Goal: Task Accomplishment & Management: Complete application form

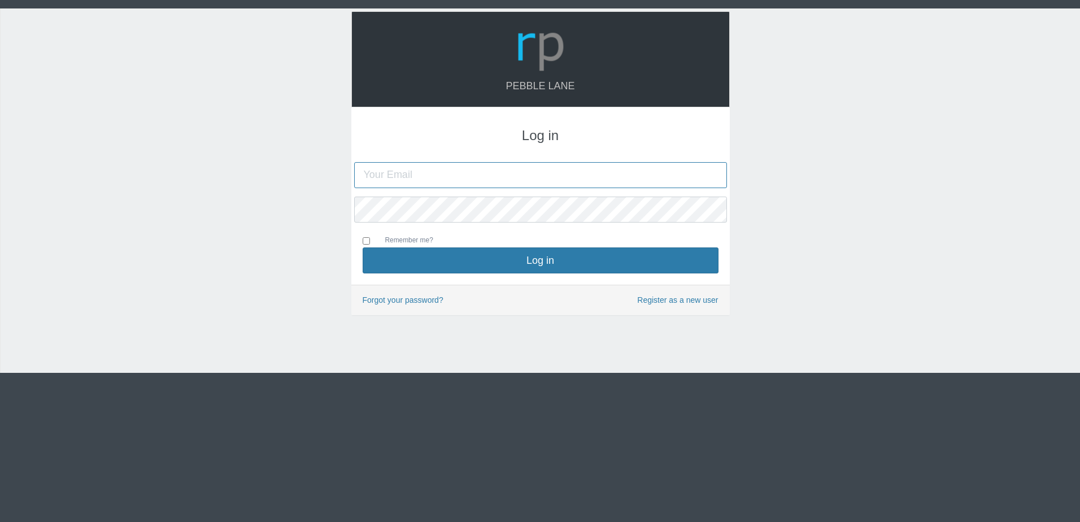
click at [451, 171] on input "text" at bounding box center [540, 175] width 373 height 26
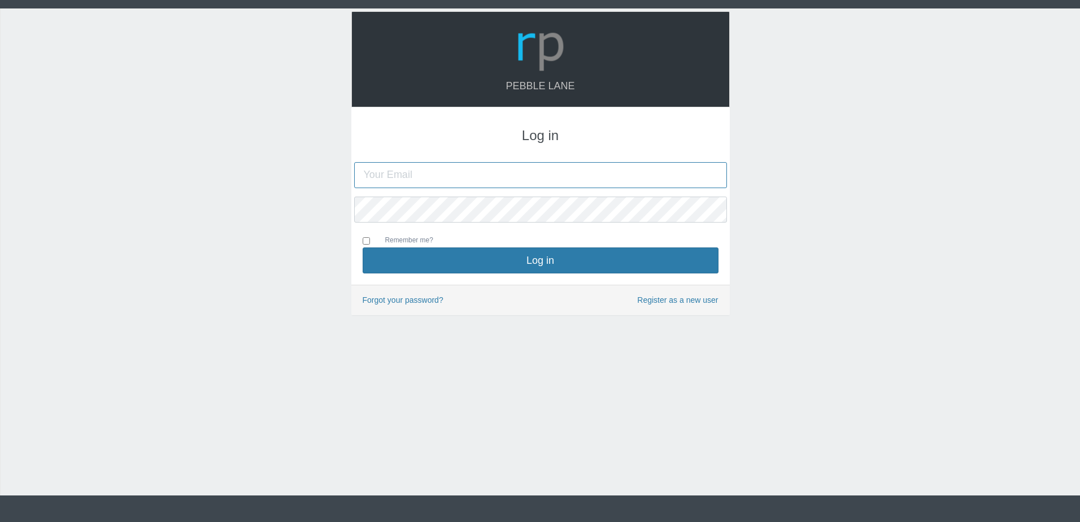
type input "[EMAIL_ADDRESS][DOMAIN_NAME]"
click at [367, 237] on input "Remember me?" at bounding box center [366, 240] width 7 height 7
checkbox input "true"
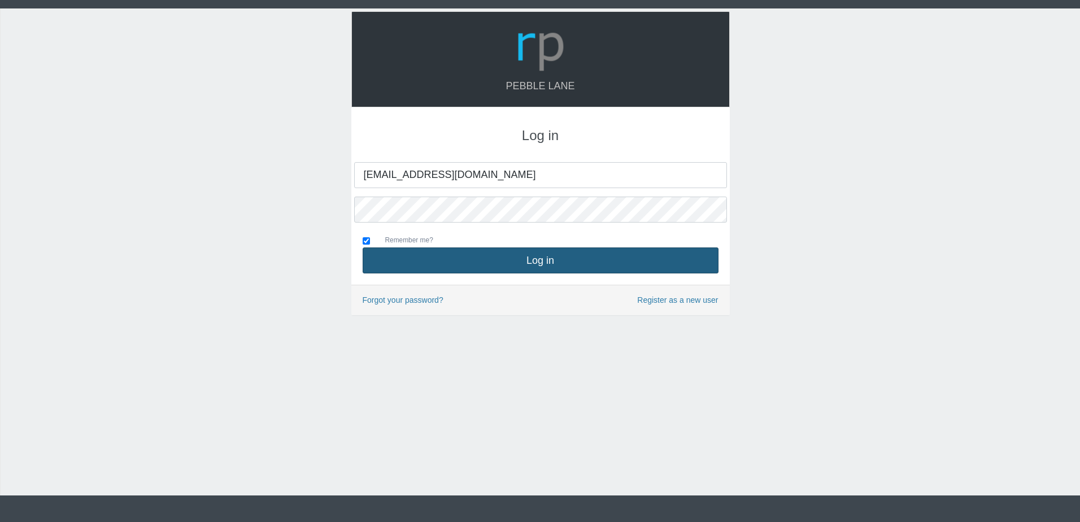
click at [472, 260] on button "Log in" at bounding box center [541, 260] width 356 height 26
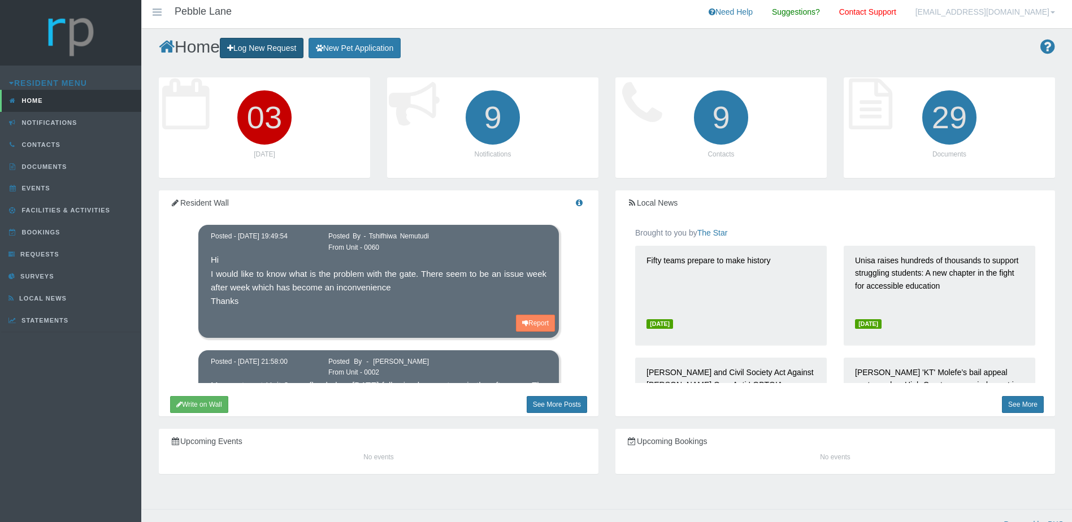
click at [257, 45] on link "Log New Request" at bounding box center [262, 48] width 84 height 21
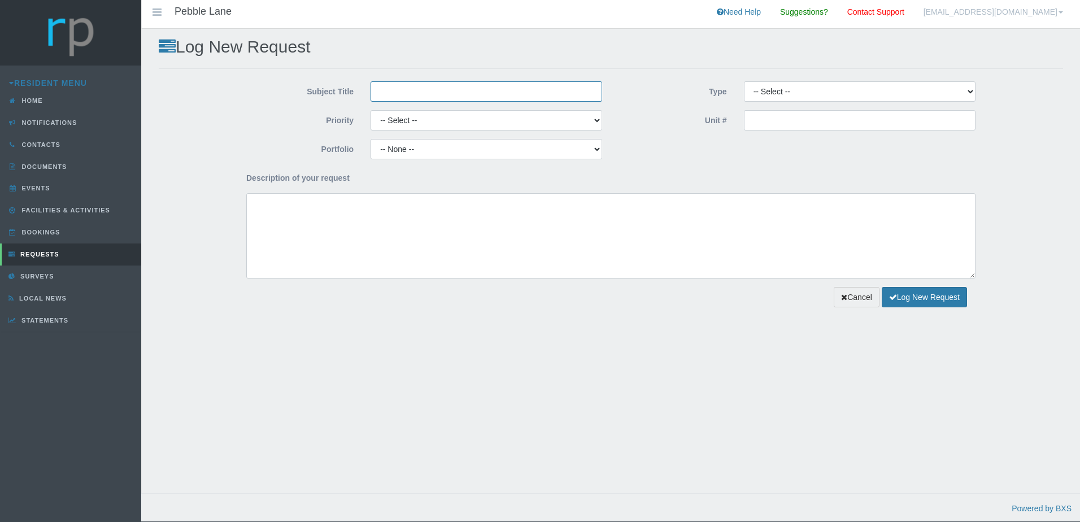
click at [467, 92] on input "Subject Title" at bounding box center [487, 91] width 232 height 20
type input "Paving removed"
click at [523, 121] on select "-- Select -- High Low Normal" at bounding box center [487, 120] width 232 height 20
select select "MEDIUM"
click at [371, 111] on select "-- Select -- High Low Normal" at bounding box center [487, 120] width 232 height 20
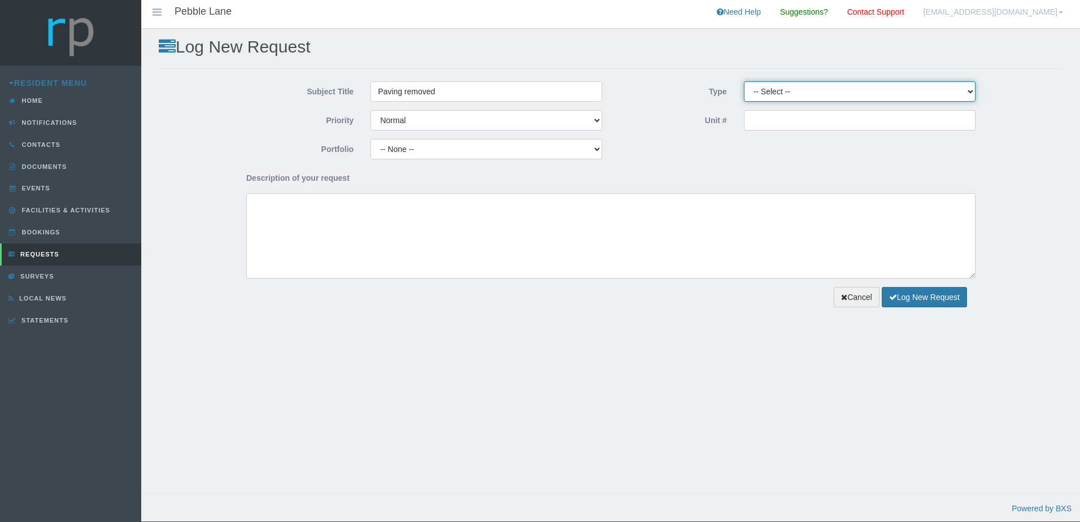
click at [780, 99] on select "-- Select -- Complaint Compliment Enquiry Request for maintenance Other (not li…" at bounding box center [860, 91] width 232 height 20
select select "ENQUIRY"
click at [744, 82] on select "-- Select -- Complaint Compliment Enquiry Request for maintenance Other (not li…" at bounding box center [860, 91] width 232 height 20
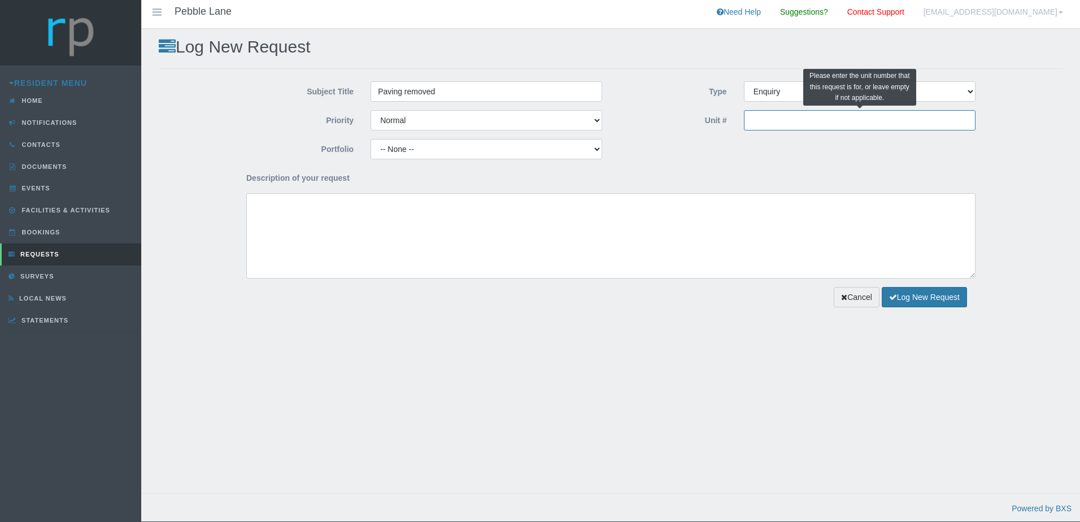
click at [790, 116] on input "Unit #" at bounding box center [860, 120] width 232 height 20
type input "21"
click at [585, 149] on select "-- None -- Compliance / Rules and Regulations Finance Maintenance Managing Agen…" at bounding box center [487, 149] width 232 height 20
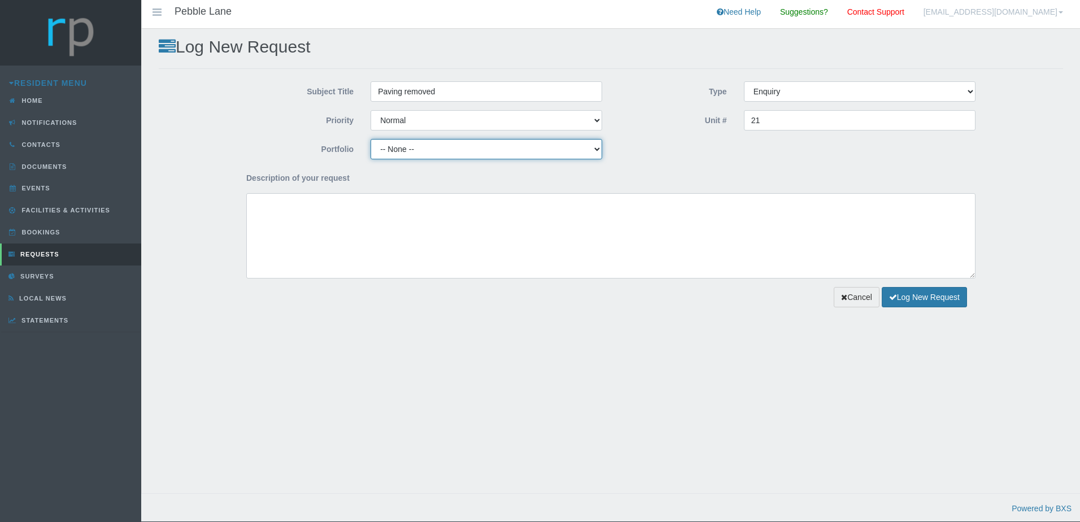
select select "UTILITIES"
click at [371, 140] on select "-- None -- Compliance / Rules and Regulations Finance Maintenance Managing Agen…" at bounding box center [487, 149] width 232 height 20
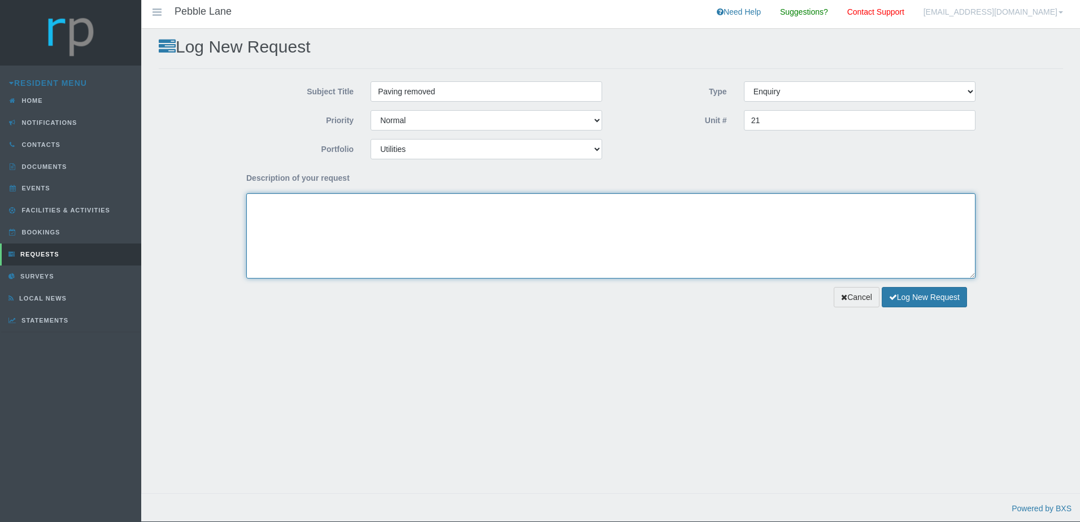
click at [443, 247] on textarea "Description of your request" at bounding box center [610, 235] width 729 height 85
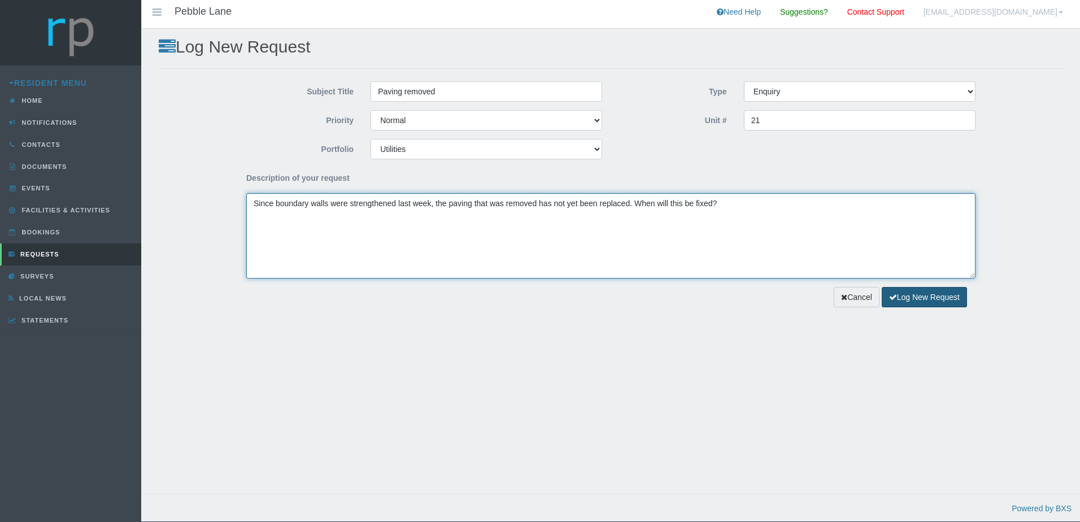
type textarea "Since boundary walls were strengthened last week, the paving that was removed h…"
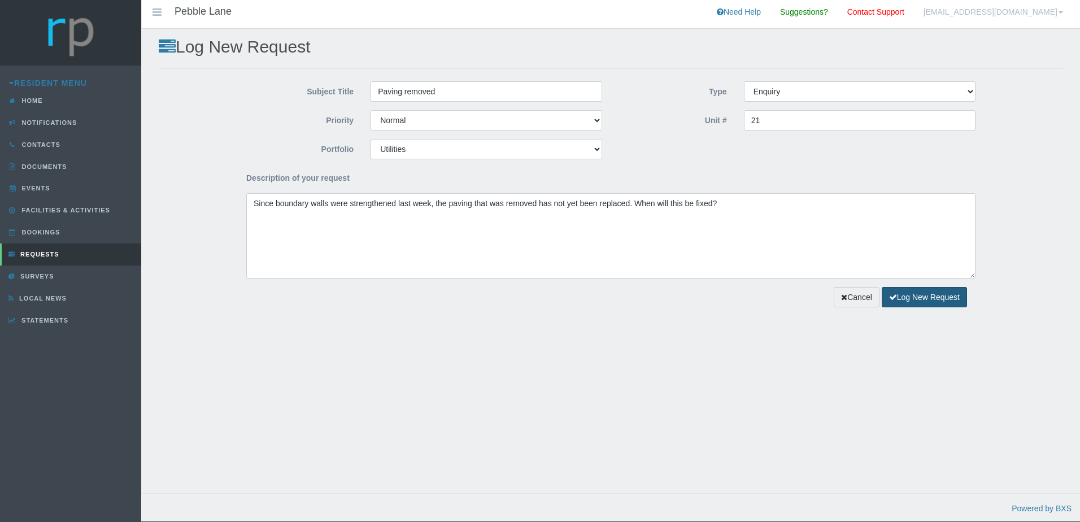
click at [930, 298] on button "Log New Request" at bounding box center [924, 297] width 85 height 21
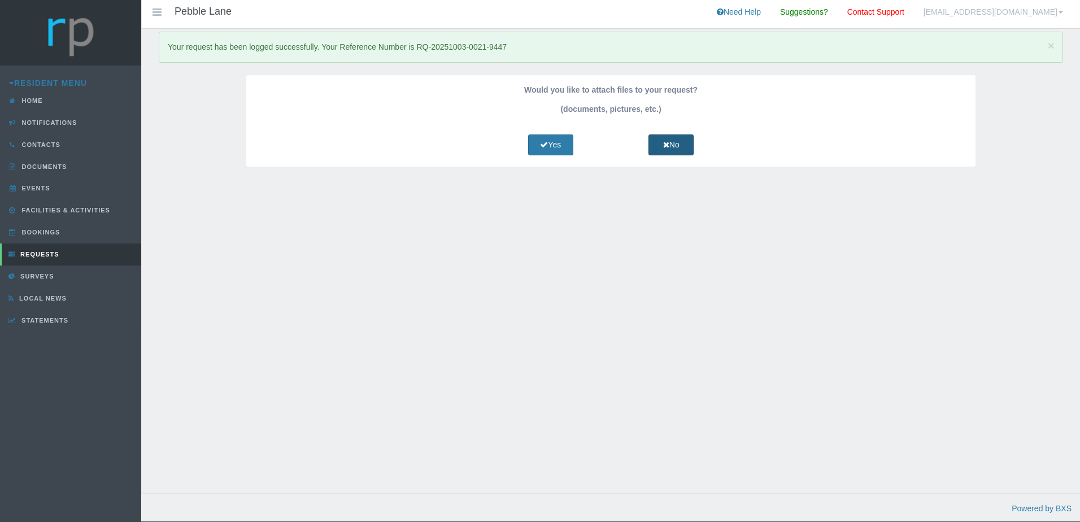
click at [681, 149] on link "No" at bounding box center [670, 144] width 45 height 21
